Goal: Task Accomplishment & Management: Use online tool/utility

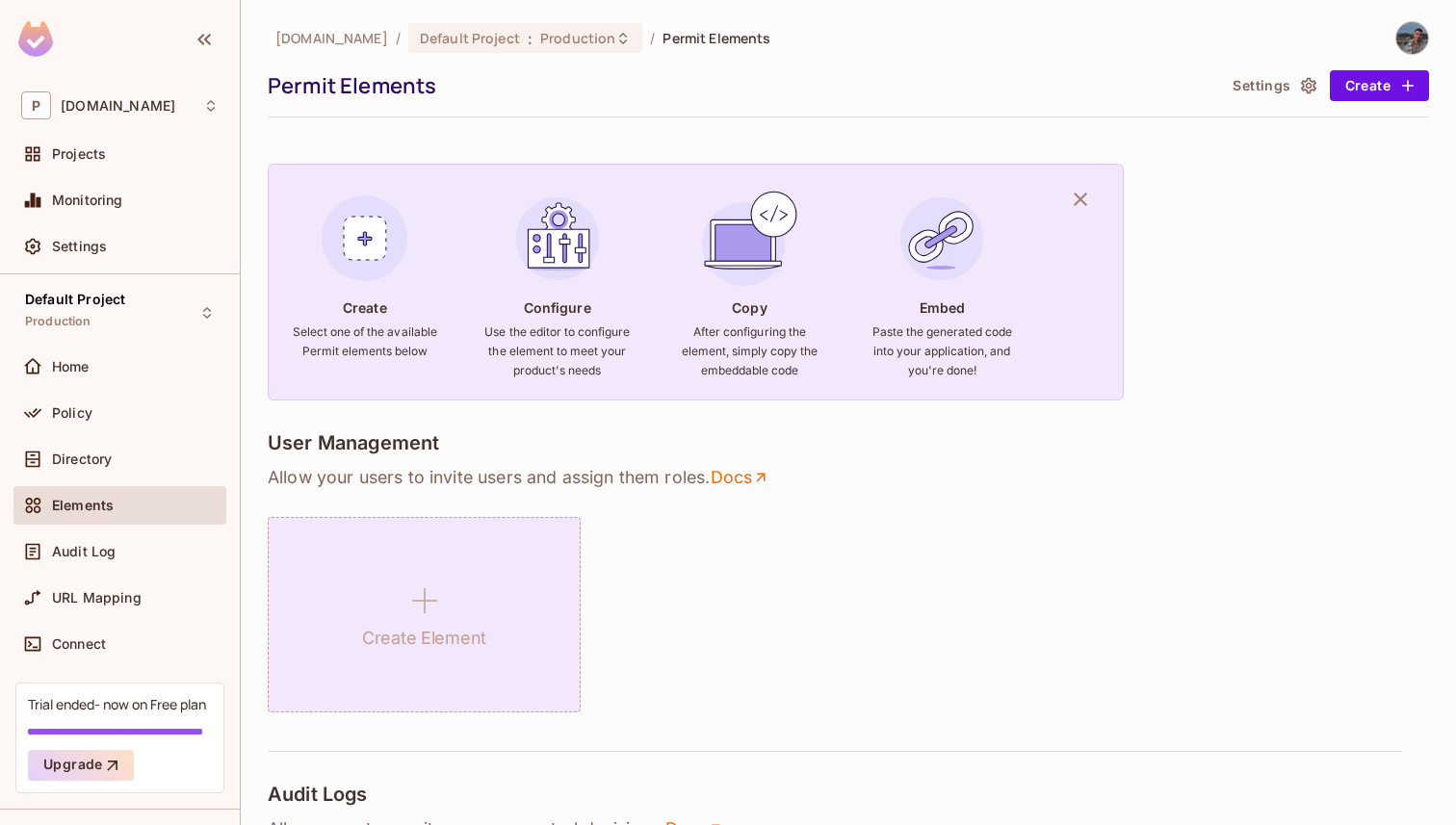
click at [500, 581] on div "Create Element" at bounding box center [423, 614] width 312 height 196
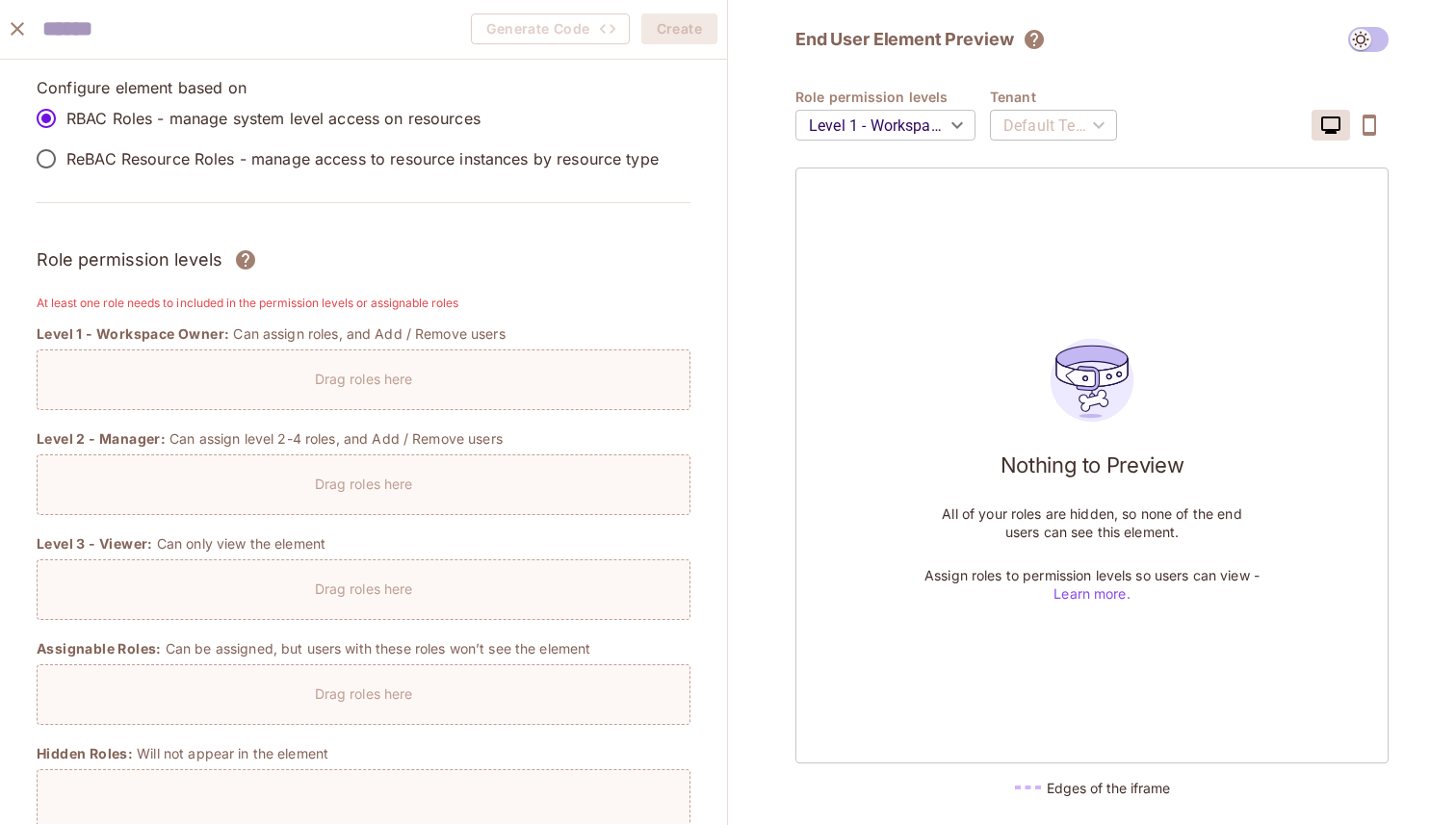
click at [901, 43] on h2 "End User Element Preview" at bounding box center [904, 40] width 218 height 23
copy div "End User Element Preview"
click at [23, 27] on icon "close" at bounding box center [18, 29] width 23 height 23
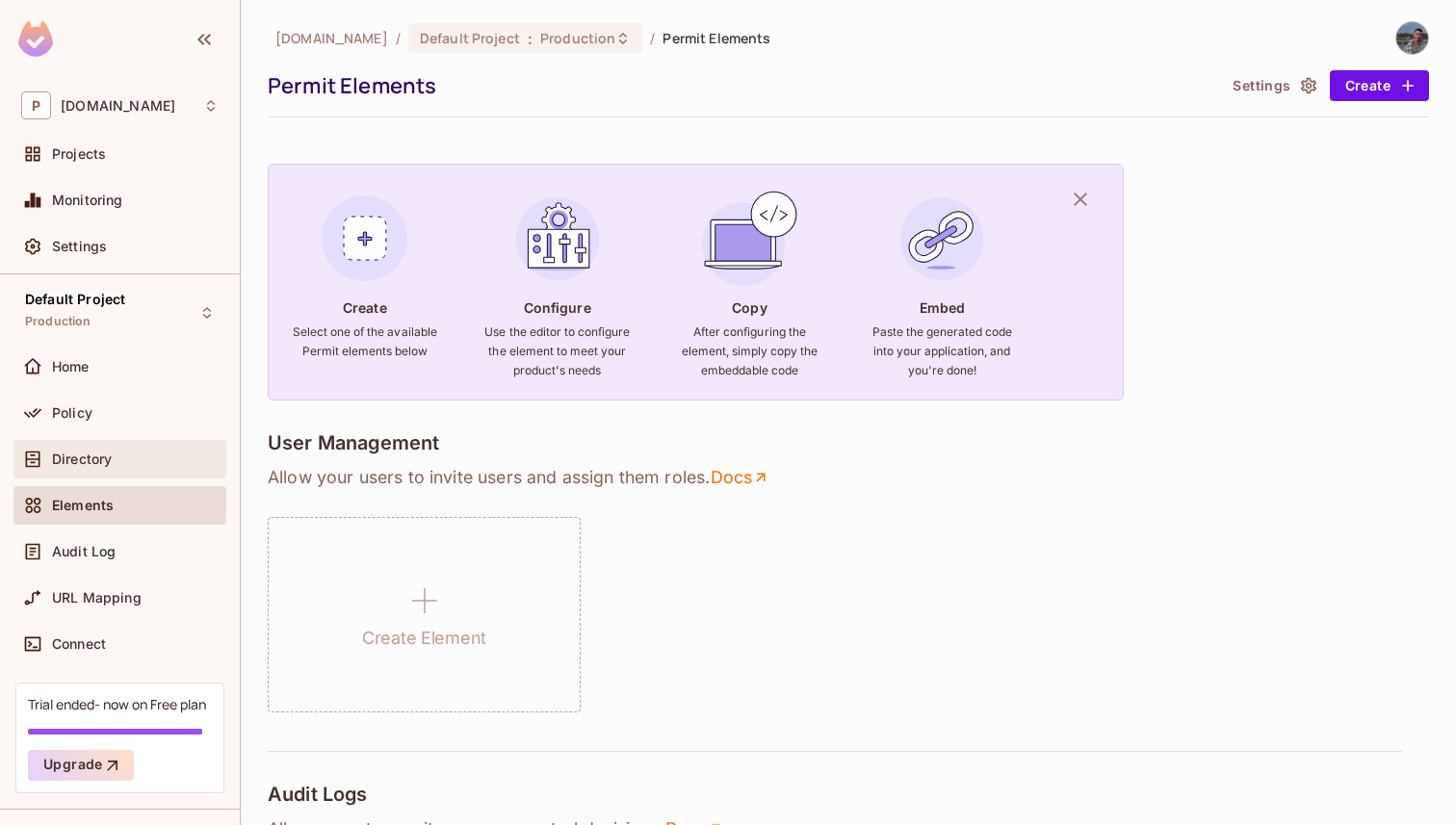
click at [92, 471] on div "Directory" at bounding box center [120, 459] width 213 height 39
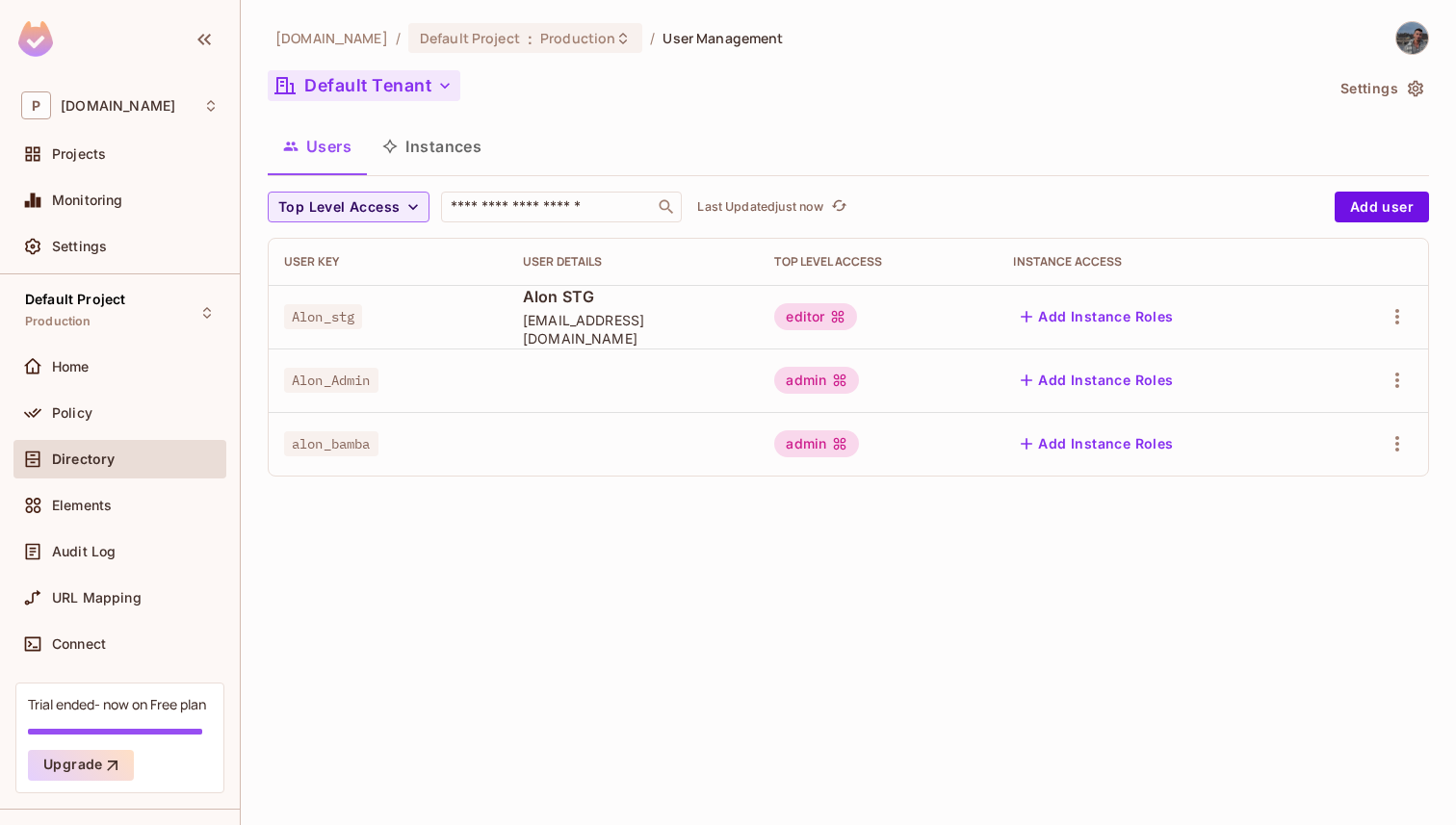
click at [394, 84] on button "Default Tenant" at bounding box center [364, 86] width 193 height 31
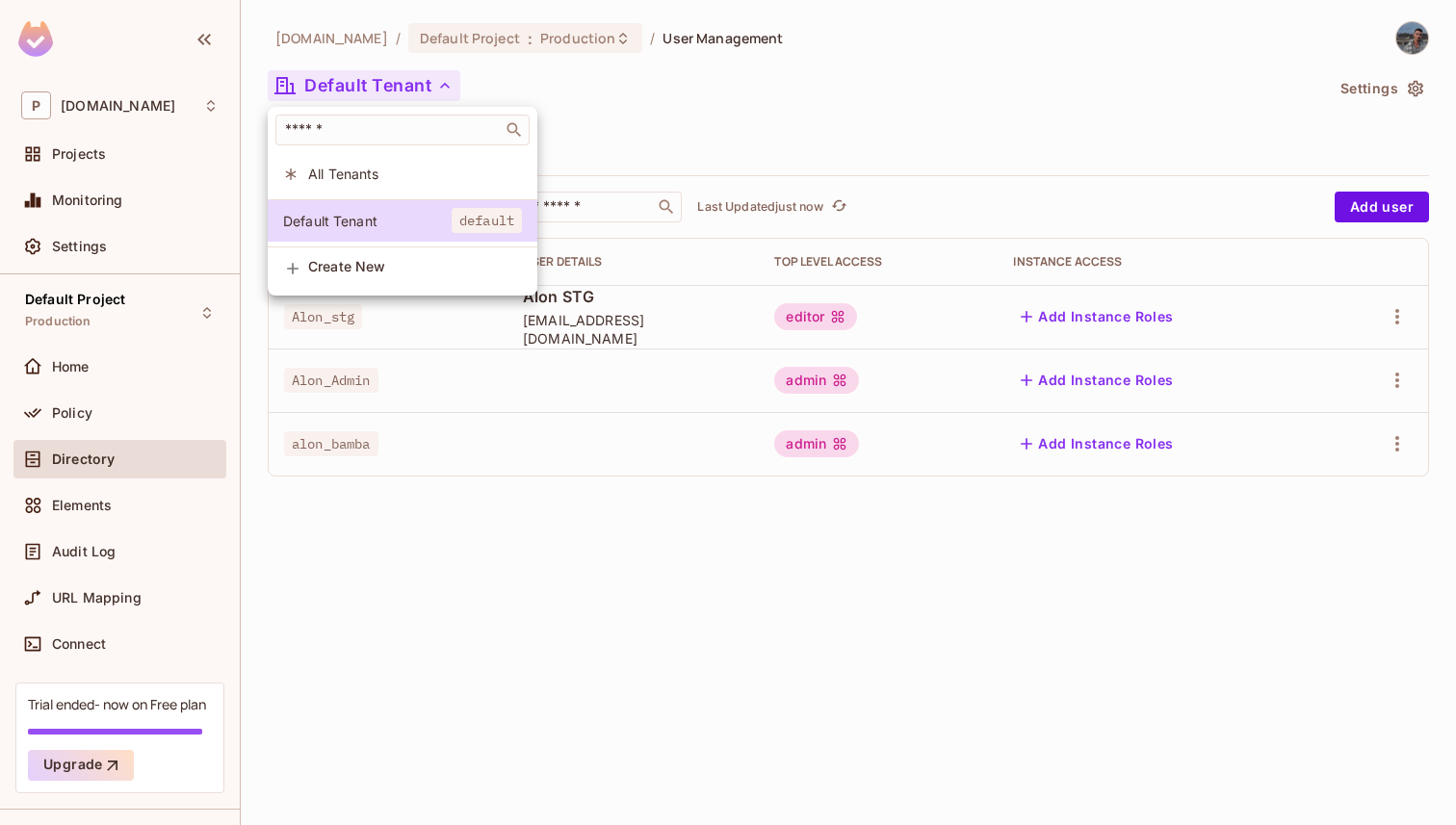
click at [405, 189] on li "All Tenants" at bounding box center [402, 173] width 270 height 42
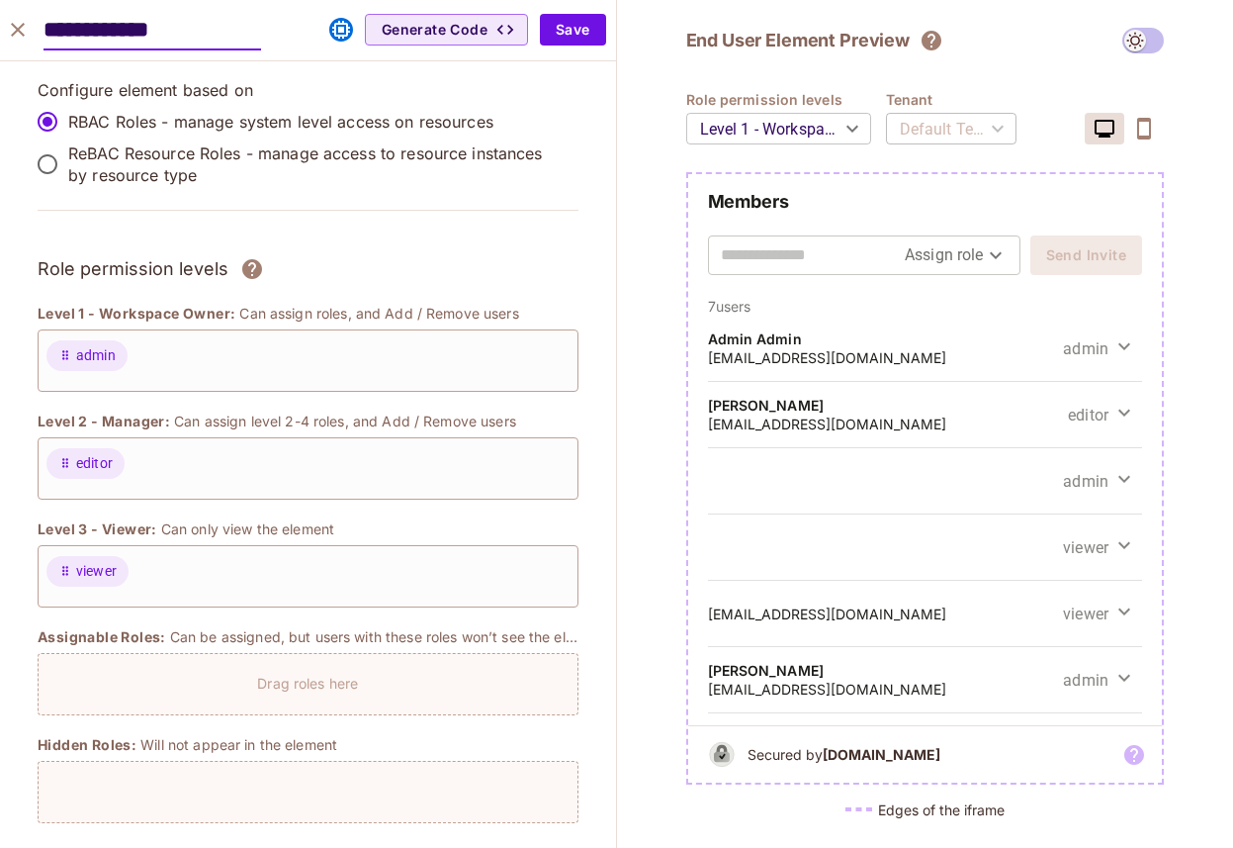
scroll to position [1513, 0]
